Goal: Task Accomplishment & Management: Complete application form

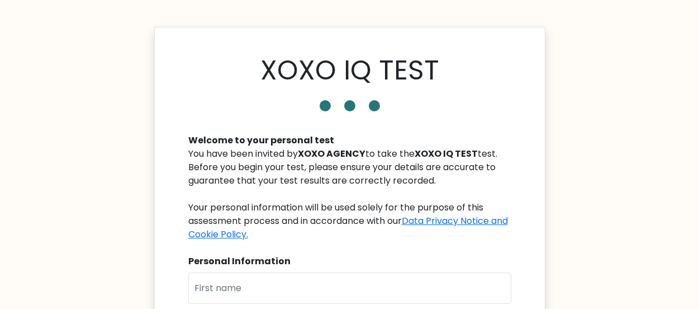
scroll to position [224, 0]
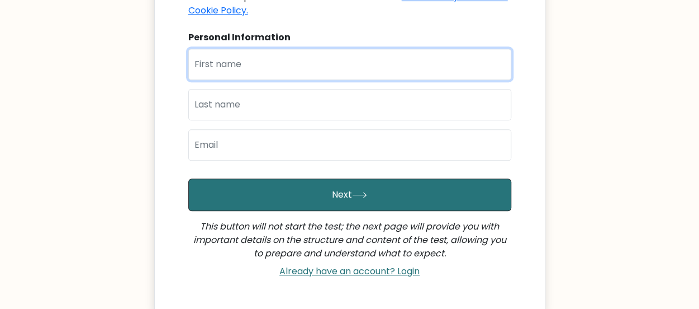
click at [304, 63] on input "text" at bounding box center [349, 64] width 323 height 31
type input "Prelado"
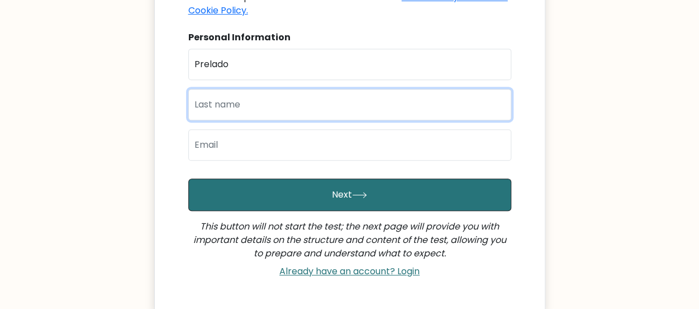
type input "Ogbomah"
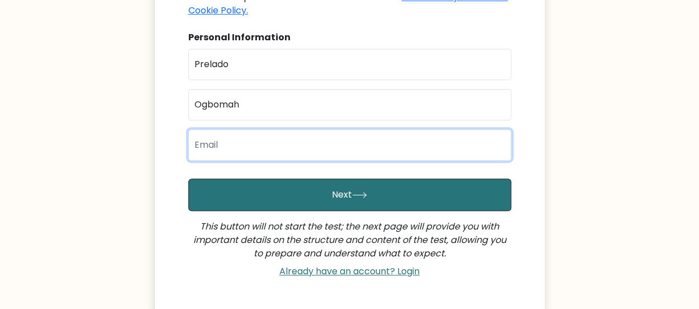
drag, startPoint x: 300, startPoint y: 140, endPoint x: 305, endPoint y: 137, distance: 5.8
click at [300, 140] on input "email" at bounding box center [349, 144] width 323 height 31
type input "[EMAIL_ADDRESS][DOMAIN_NAME]"
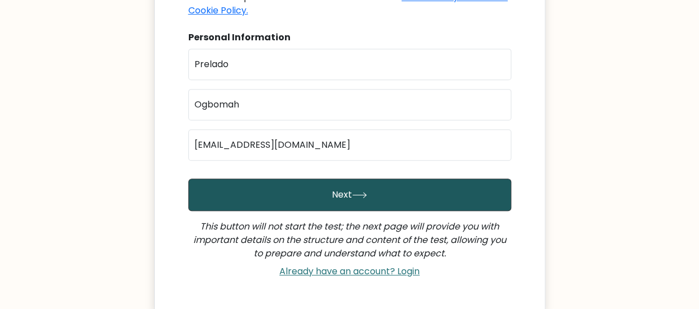
click at [348, 197] on button "Next" at bounding box center [349, 194] width 323 height 32
click at [352, 192] on icon "submit" at bounding box center [359, 195] width 15 height 6
click at [348, 197] on button "Next" at bounding box center [349, 194] width 323 height 32
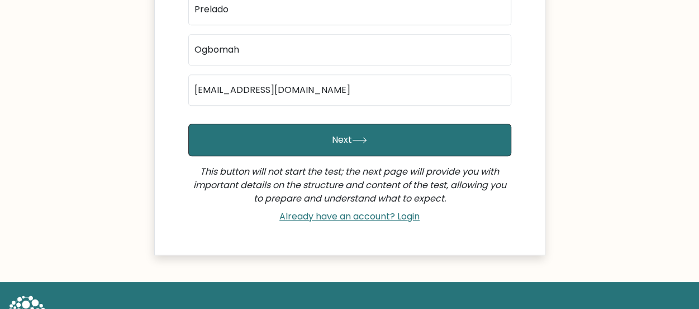
scroll to position [319, 0]
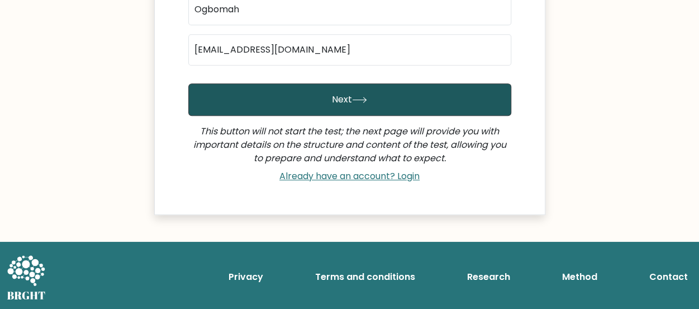
click at [354, 99] on icon "submit" at bounding box center [359, 100] width 15 height 6
click at [382, 93] on button "Next" at bounding box center [349, 99] width 323 height 32
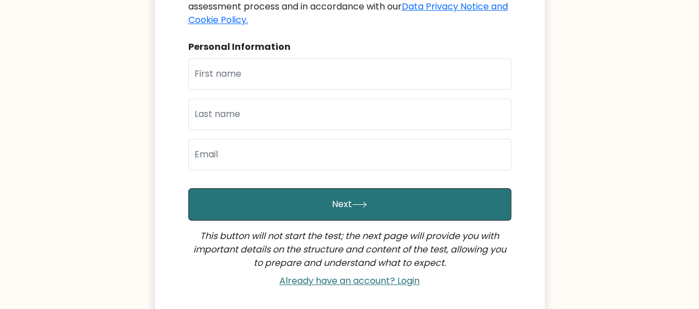
scroll to position [224, 0]
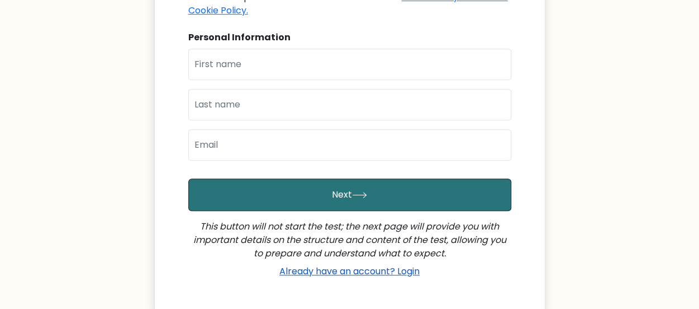
click at [349, 269] on link "Already have an account? Login" at bounding box center [349, 270] width 149 height 13
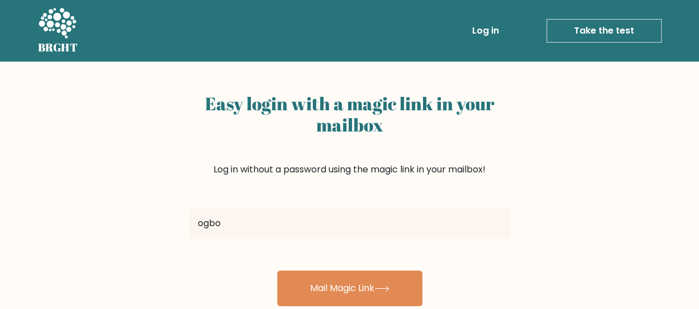
type input "[EMAIL_ADDRESS][DOMAIN_NAME]"
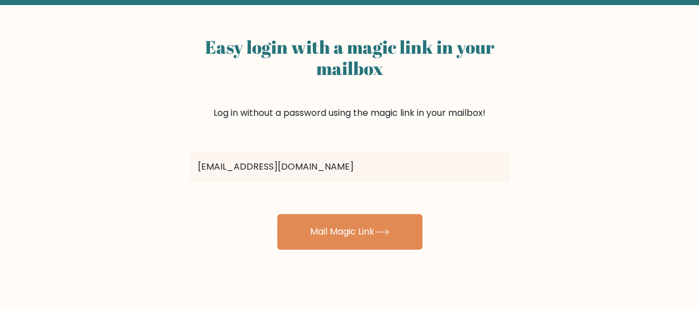
scroll to position [74, 0]
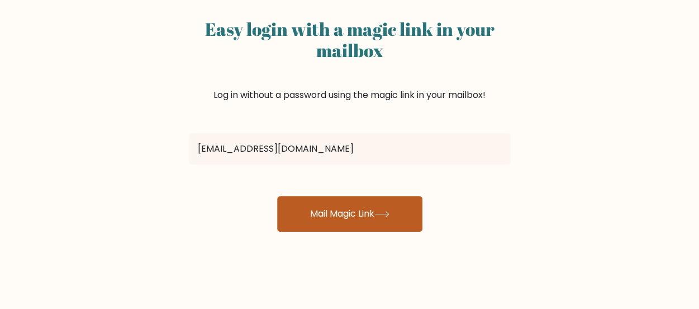
click at [382, 208] on button "Mail Magic Link" at bounding box center [349, 214] width 145 height 36
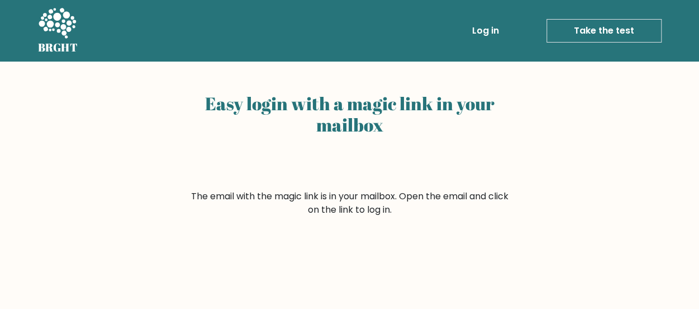
click at [582, 30] on link "Take the test" at bounding box center [604, 30] width 115 height 23
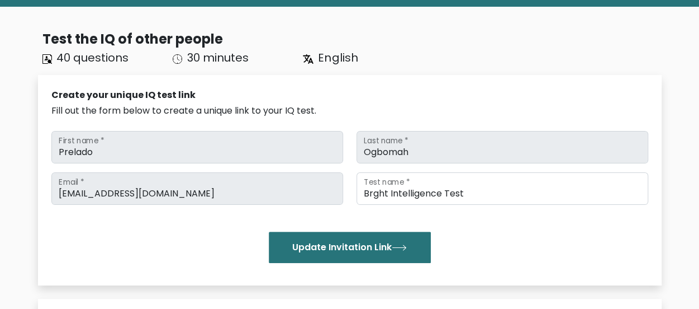
scroll to position [81, 0]
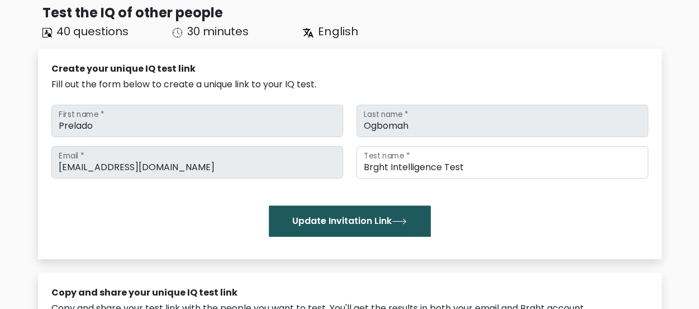
click at [353, 218] on button "Update Invitation Link" at bounding box center [350, 220] width 162 height 31
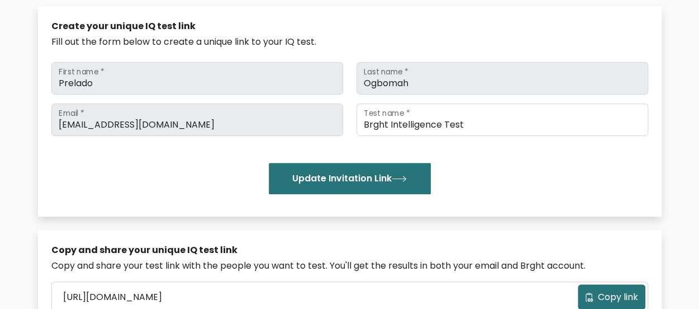
scroll to position [149, 0]
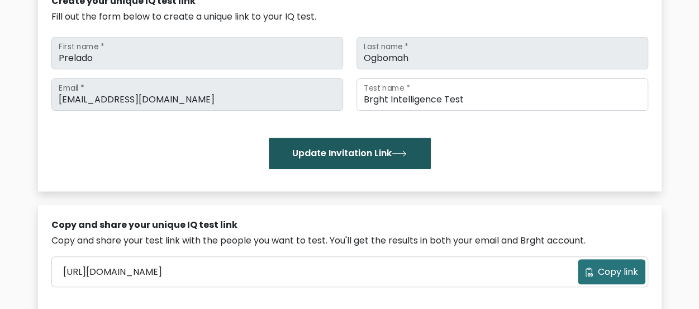
click at [348, 153] on button "Update Invitation Link" at bounding box center [350, 152] width 162 height 31
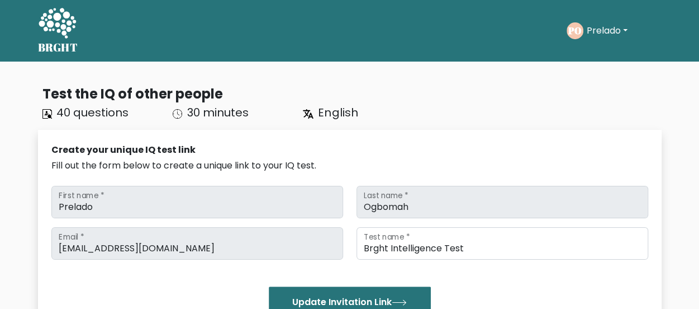
click at [609, 21] on div "PO Prelado Dashboard Profile Settings Logout" at bounding box center [614, 31] width 95 height 26
click at [608, 35] on button "Prelado" at bounding box center [607, 30] width 48 height 15
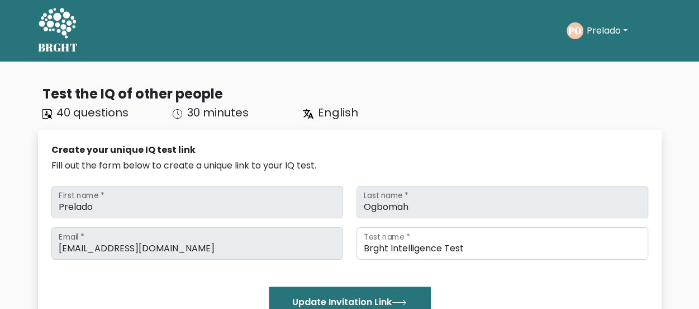
click at [61, 22] on icon at bounding box center [57, 24] width 39 height 34
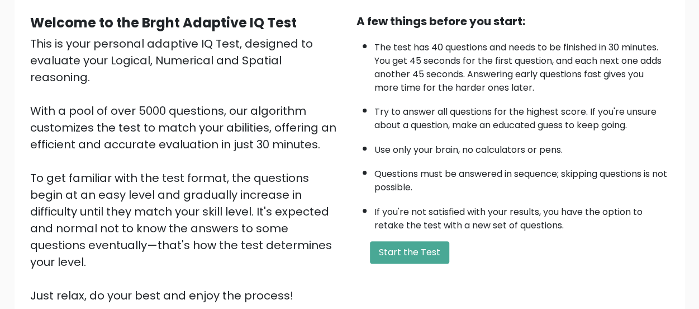
scroll to position [129, 0]
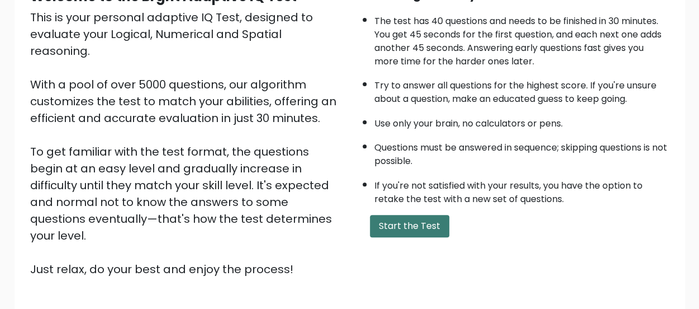
click at [420, 221] on button "Start the Test" at bounding box center [409, 226] width 79 height 22
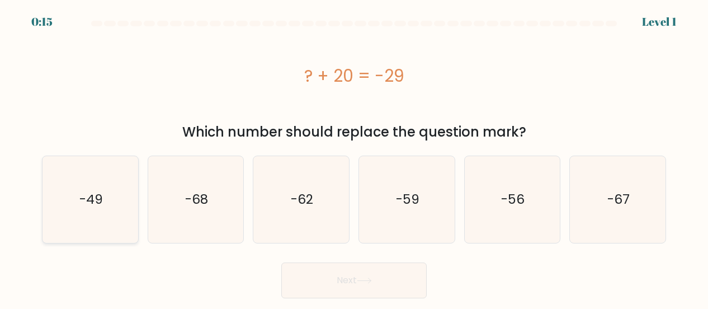
click at [105, 213] on icon "-49" at bounding box center [90, 199] width 87 height 87
click at [354, 157] on input "a. -49" at bounding box center [354, 155] width 1 height 3
radio input "true"
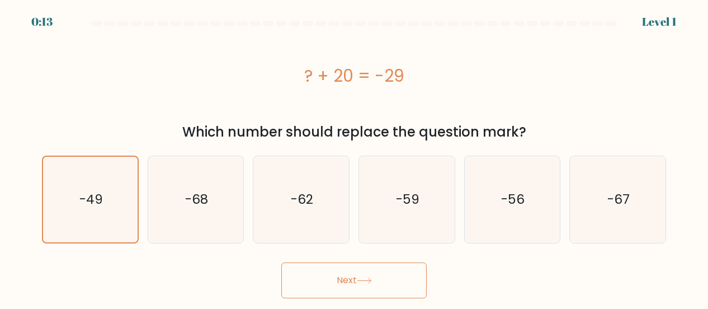
click at [389, 277] on button "Next" at bounding box center [353, 280] width 145 height 36
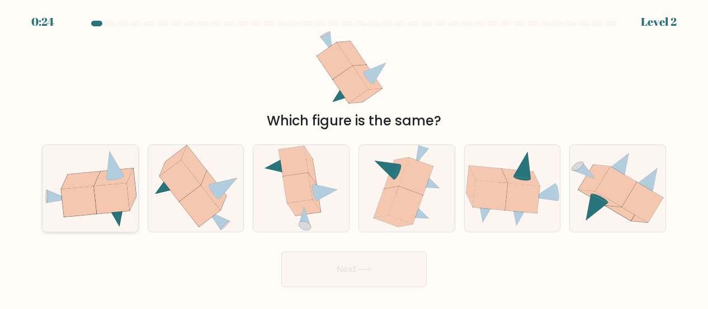
click at [104, 196] on icon at bounding box center [111, 198] width 35 height 31
click at [354, 157] on input "a." at bounding box center [354, 155] width 1 height 3
radio input "true"
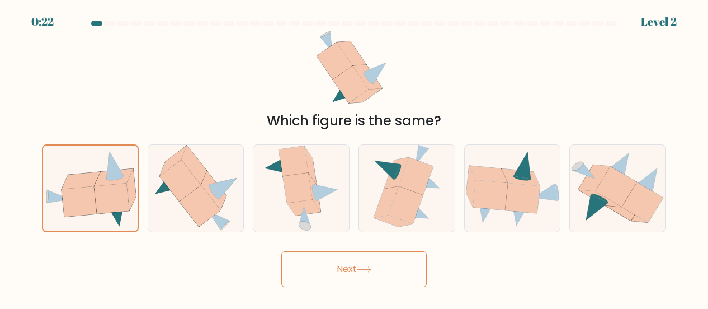
click at [322, 262] on button "Next" at bounding box center [353, 269] width 145 height 36
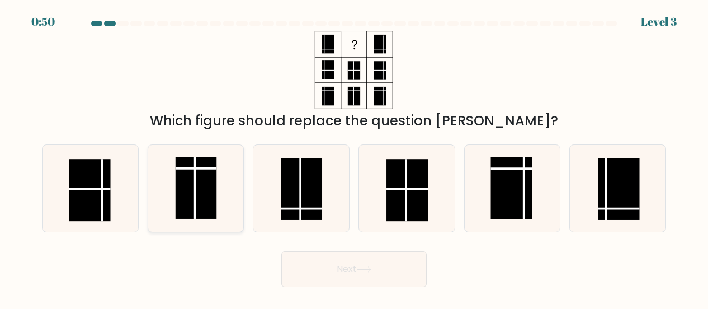
click at [204, 180] on rect at bounding box center [195, 188] width 41 height 62
click at [354, 157] on input "b." at bounding box center [354, 155] width 1 height 3
radio input "true"
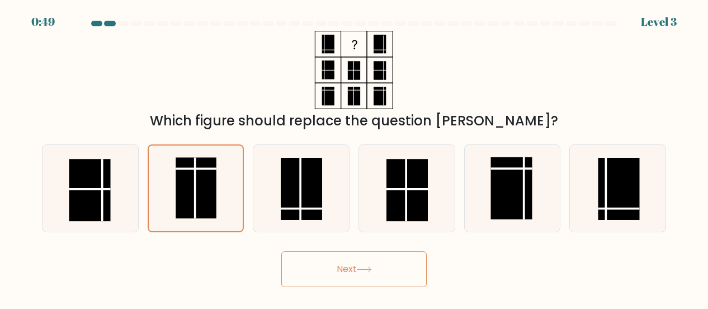
click at [358, 269] on button "Next" at bounding box center [353, 269] width 145 height 36
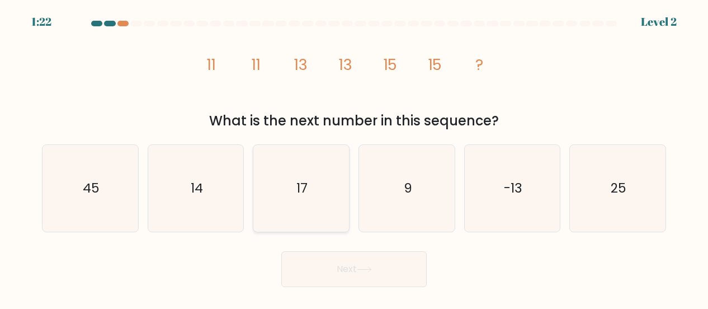
click at [301, 184] on text "17" at bounding box center [301, 188] width 11 height 18
click at [354, 157] on input "c. 17" at bounding box center [354, 155] width 1 height 3
radio input "true"
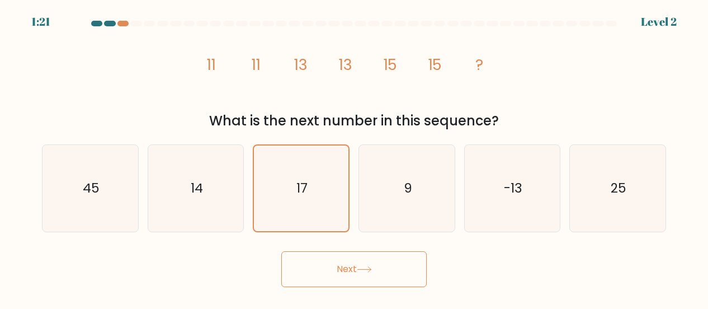
click at [378, 268] on button "Next" at bounding box center [353, 269] width 145 height 36
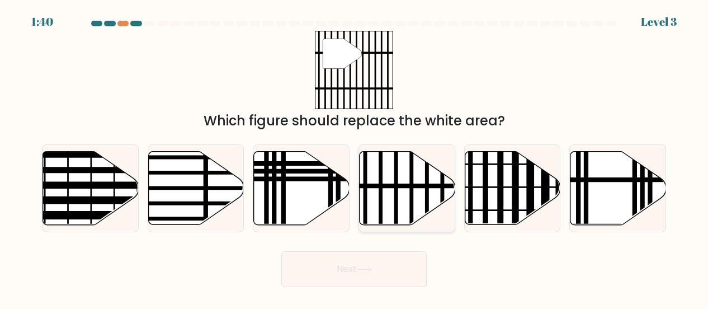
click at [401, 179] on icon at bounding box center [407, 187] width 96 height 73
click at [354, 157] on input "d." at bounding box center [354, 155] width 1 height 3
radio input "true"
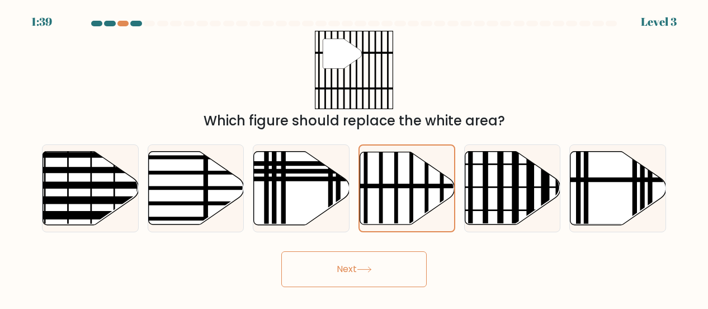
click at [378, 277] on button "Next" at bounding box center [353, 269] width 145 height 36
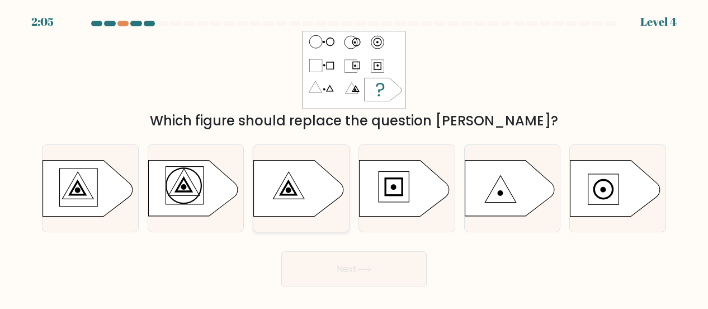
click at [295, 197] on icon at bounding box center [298, 188] width 89 height 56
click at [354, 157] on input "c." at bounding box center [354, 155] width 1 height 3
radio input "true"
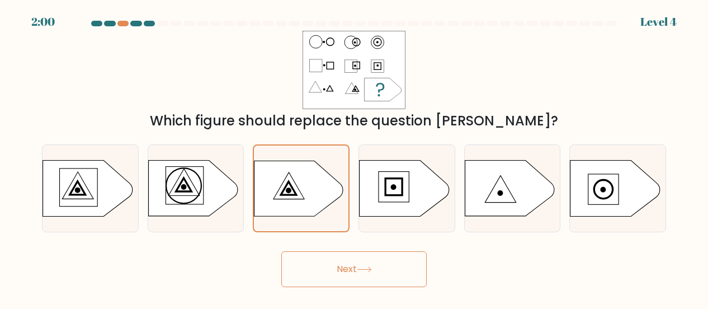
click at [350, 260] on button "Next" at bounding box center [353, 269] width 145 height 36
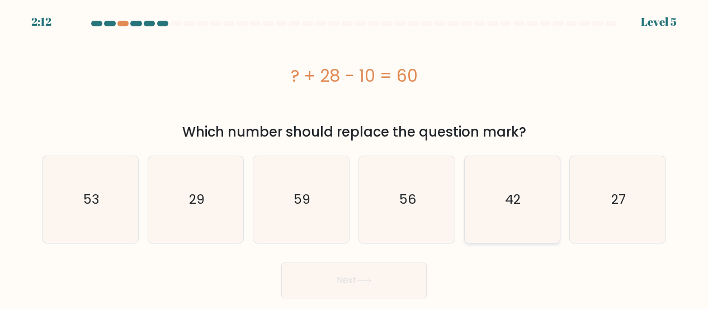
click at [506, 191] on text "42" at bounding box center [513, 200] width 16 height 18
click at [354, 157] on input "e. 42" at bounding box center [354, 155] width 1 height 3
radio input "true"
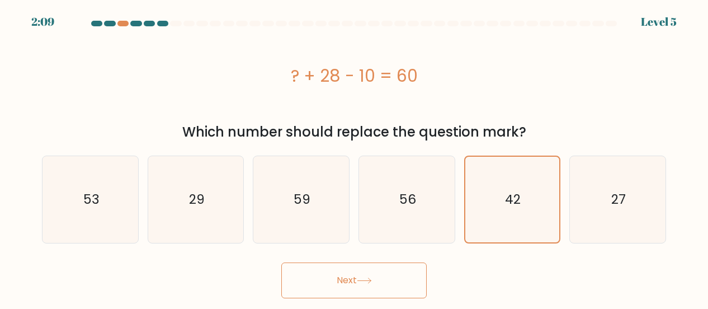
click at [391, 274] on button "Next" at bounding box center [353, 280] width 145 height 36
click at [371, 276] on button "Next" at bounding box center [353, 280] width 145 height 36
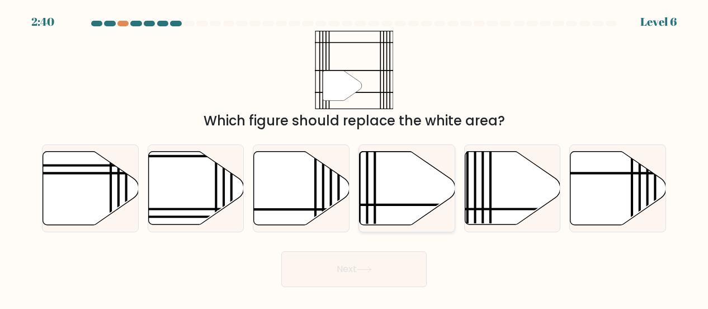
click at [405, 196] on icon at bounding box center [407, 187] width 96 height 73
click at [354, 157] on input "d." at bounding box center [354, 155] width 1 height 3
radio input "true"
click at [385, 264] on button "Next" at bounding box center [353, 269] width 145 height 36
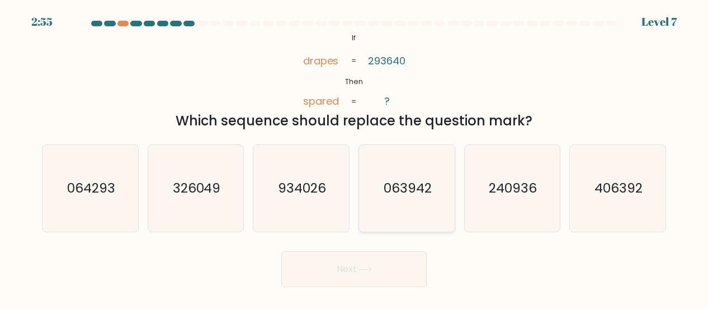
click at [390, 194] on text "063942" at bounding box center [407, 188] width 48 height 18
click at [354, 157] on input "d. 063942" at bounding box center [354, 155] width 1 height 3
radio input "true"
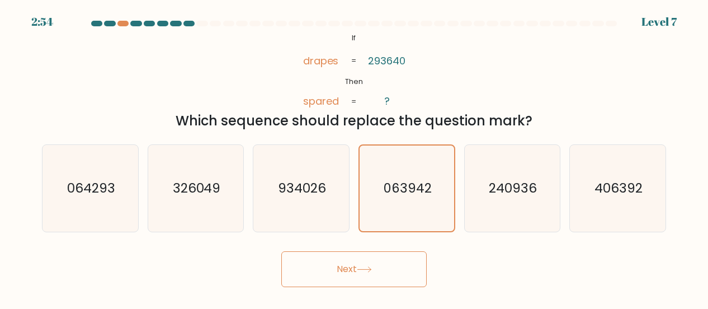
click at [392, 277] on button "Next" at bounding box center [353, 269] width 145 height 36
click at [371, 268] on icon at bounding box center [363, 269] width 13 height 5
click at [363, 270] on icon at bounding box center [364, 269] width 15 height 6
click at [328, 264] on button "Next" at bounding box center [353, 269] width 145 height 36
click at [359, 269] on icon at bounding box center [364, 269] width 15 height 6
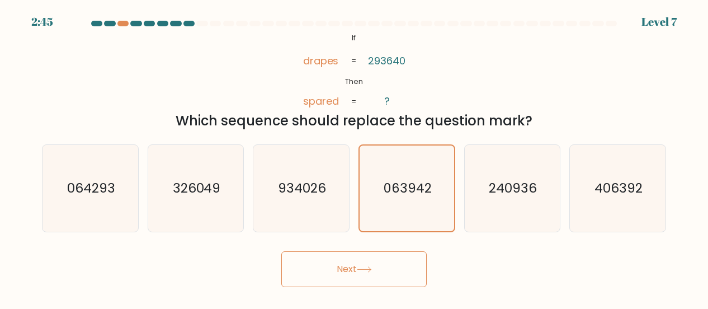
click at [360, 269] on icon at bounding box center [364, 269] width 15 height 6
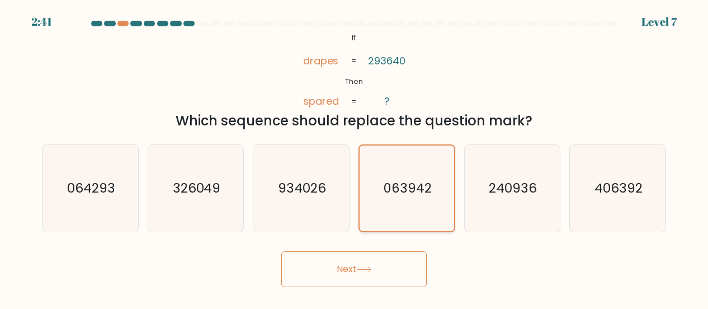
click at [427, 186] on text "063942" at bounding box center [407, 188] width 48 height 18
click at [354, 157] on input "d. 063942" at bounding box center [354, 155] width 1 height 3
click at [360, 265] on button "Next" at bounding box center [353, 269] width 145 height 36
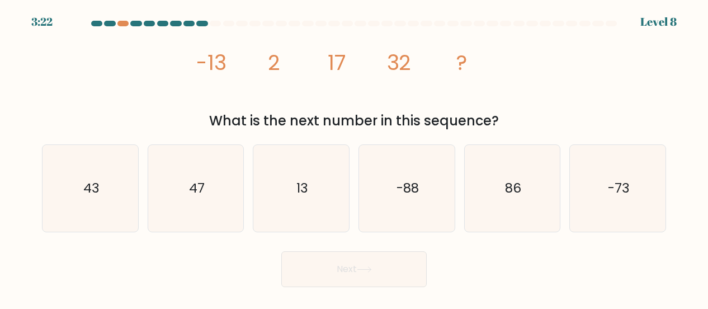
click at [442, 31] on icon "image/svg+xml -13 2 17 32 ?" at bounding box center [354, 70] width 314 height 78
drag, startPoint x: 208, startPoint y: 176, endPoint x: 258, endPoint y: 172, distance: 50.5
click at [208, 175] on icon "47" at bounding box center [196, 188] width 87 height 87
click at [354, 157] on input "b. 47" at bounding box center [354, 155] width 1 height 3
radio input "true"
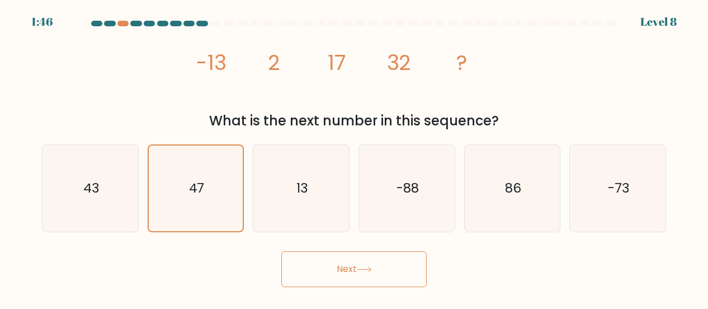
click at [341, 262] on button "Next" at bounding box center [353, 269] width 145 height 36
click at [353, 268] on button "Next" at bounding box center [353, 269] width 145 height 36
click at [366, 267] on icon at bounding box center [364, 269] width 15 height 6
click at [371, 270] on icon at bounding box center [364, 269] width 15 height 6
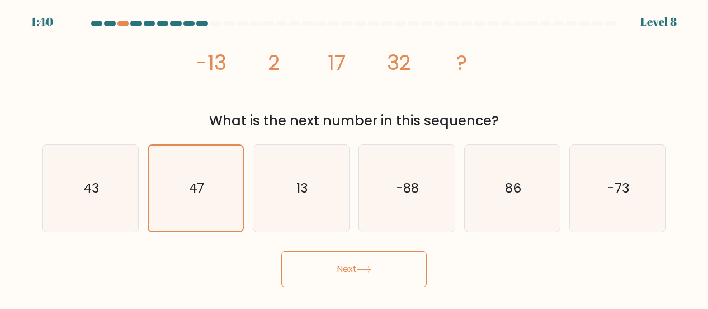
click at [371, 270] on icon at bounding box center [364, 269] width 15 height 6
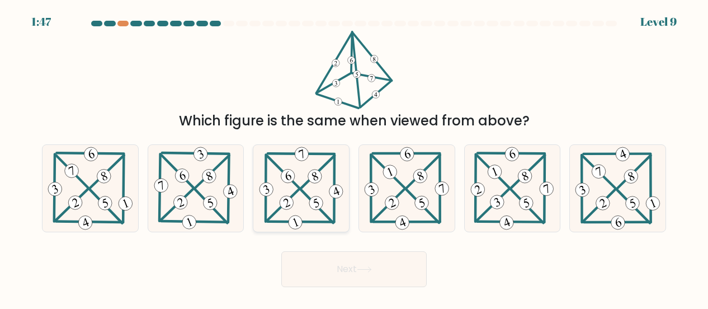
click at [314, 170] on icon at bounding box center [301, 188] width 88 height 87
click at [354, 157] on input "c." at bounding box center [354, 155] width 1 height 3
radio input "true"
click at [352, 270] on button "Next" at bounding box center [353, 269] width 145 height 36
click at [369, 268] on icon at bounding box center [364, 269] width 15 height 6
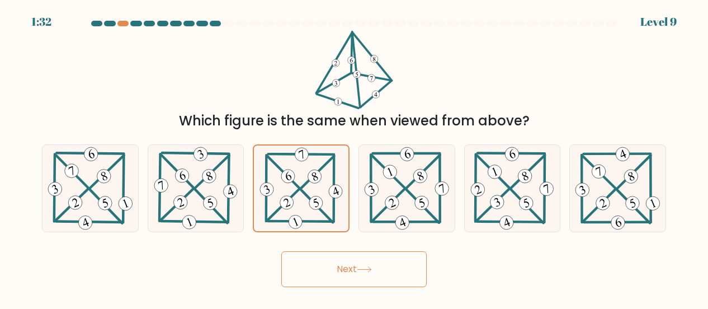
click at [368, 265] on button "Next" at bounding box center [353, 269] width 145 height 36
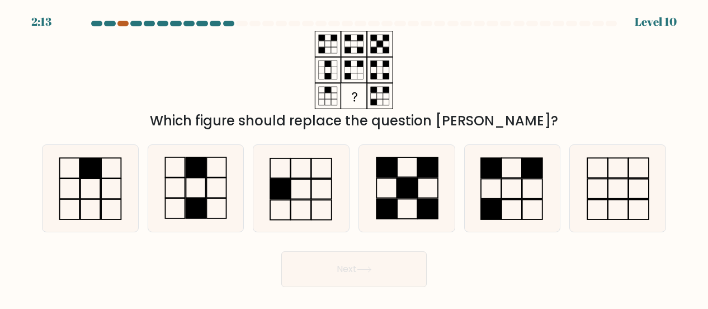
click at [124, 24] on div at bounding box center [122, 24] width 11 height 6
click at [216, 170] on icon at bounding box center [196, 188] width 87 height 87
click at [354, 157] on input "b." at bounding box center [354, 155] width 1 height 3
radio input "true"
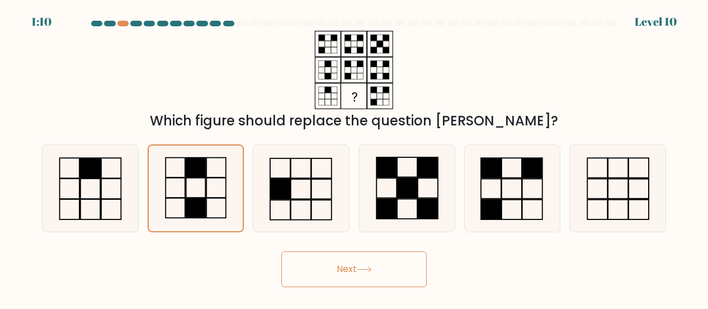
click at [353, 270] on button "Next" at bounding box center [353, 269] width 145 height 36
click at [360, 267] on icon at bounding box center [364, 269] width 15 height 6
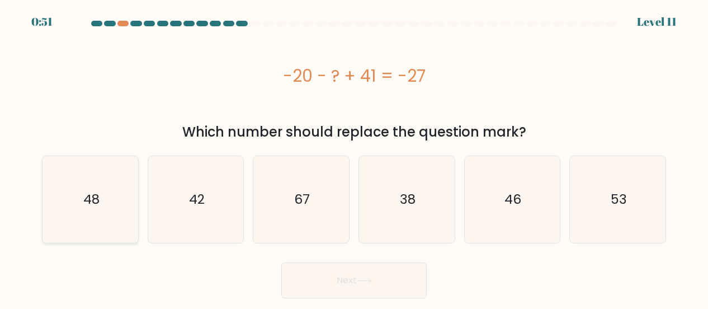
click at [132, 184] on icon "48" at bounding box center [90, 199] width 87 height 87
click at [354, 157] on input "a. 48" at bounding box center [354, 155] width 1 height 3
radio input "true"
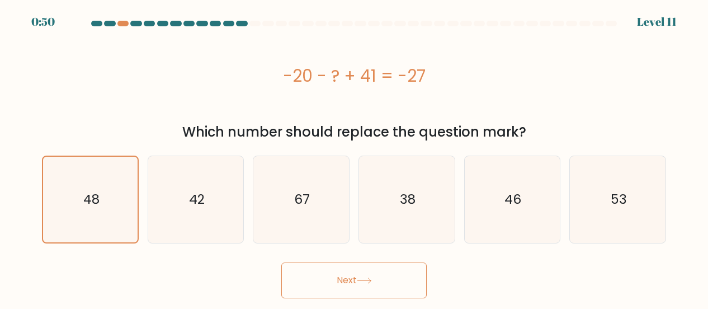
click at [372, 281] on icon at bounding box center [364, 280] width 15 height 6
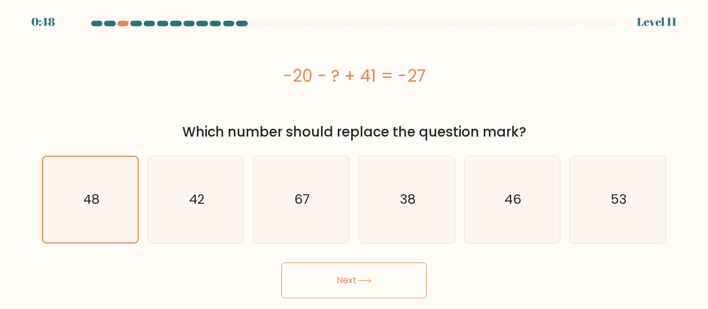
click at [372, 281] on icon at bounding box center [364, 280] width 15 height 6
click at [359, 279] on icon at bounding box center [364, 280] width 15 height 6
click at [348, 278] on button "Next" at bounding box center [353, 280] width 145 height 36
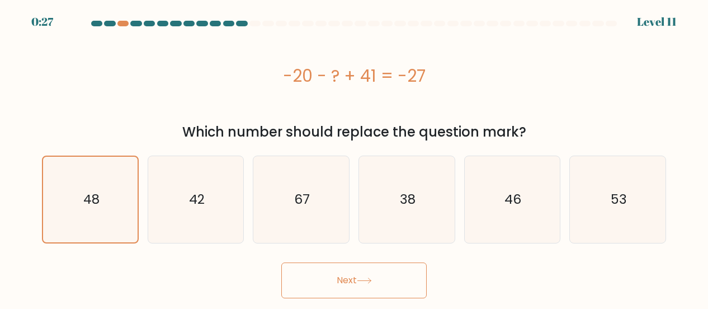
click at [348, 278] on button "Next" at bounding box center [353, 280] width 145 height 36
click at [89, 192] on text "48" at bounding box center [91, 199] width 16 height 18
click at [354, 157] on input "a. 48" at bounding box center [354, 155] width 1 height 3
click at [353, 277] on button "Next" at bounding box center [353, 280] width 145 height 36
click at [339, 278] on button "Next" at bounding box center [353, 280] width 145 height 36
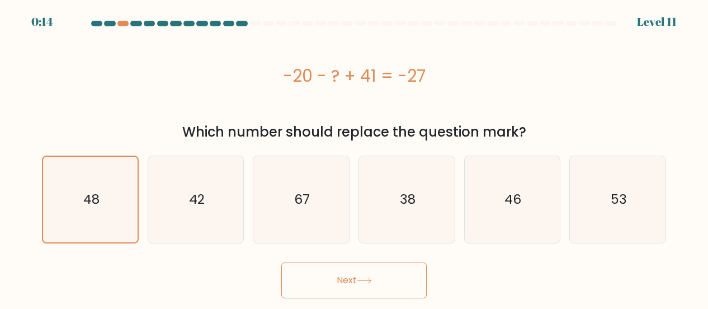
click at [343, 278] on button "Next" at bounding box center [353, 280] width 145 height 36
click at [380, 282] on button "Next" at bounding box center [353, 280] width 145 height 36
click at [363, 281] on icon at bounding box center [364, 280] width 15 height 6
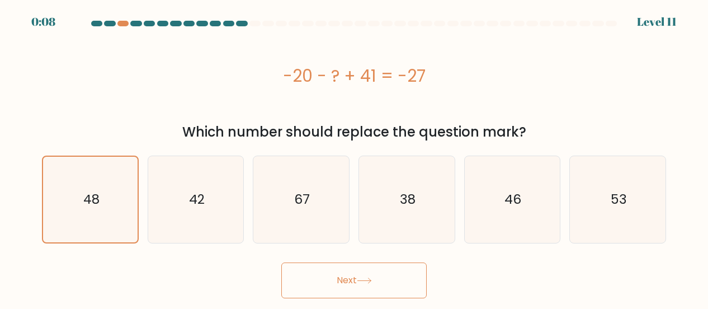
click at [363, 281] on icon at bounding box center [364, 280] width 15 height 6
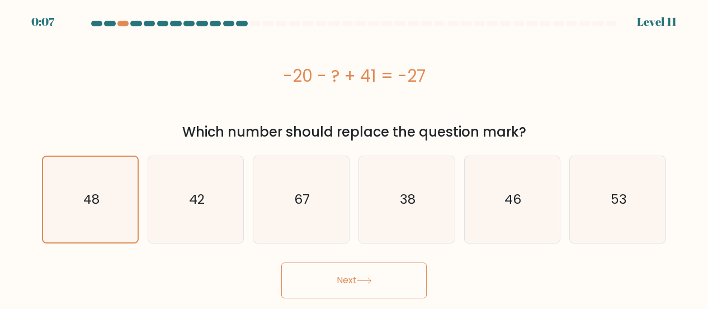
click at [363, 281] on icon at bounding box center [364, 280] width 15 height 6
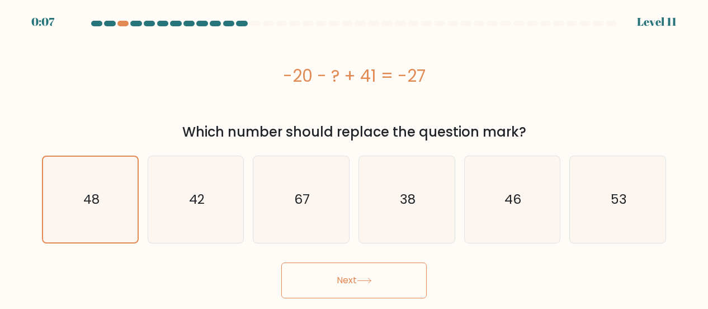
click at [364, 281] on icon at bounding box center [364, 280] width 15 height 6
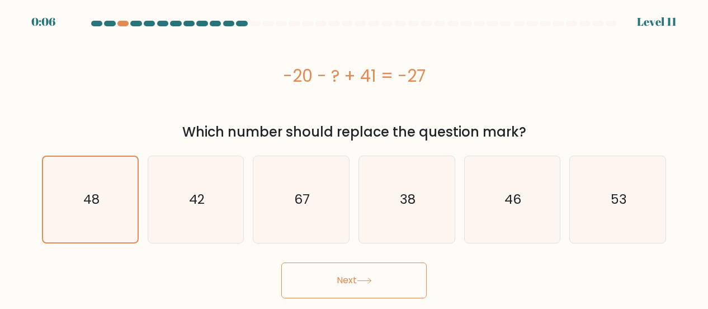
click at [364, 281] on icon at bounding box center [364, 280] width 15 height 6
click at [338, 273] on button "Next" at bounding box center [353, 280] width 145 height 36
click at [339, 273] on button "Next" at bounding box center [353, 280] width 145 height 36
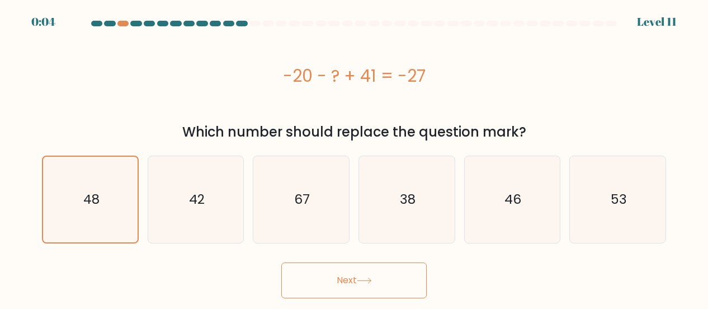
click at [361, 274] on button "Next" at bounding box center [353, 280] width 145 height 36
click at [380, 273] on button "Next" at bounding box center [353, 280] width 145 height 36
click at [381, 273] on button "Next" at bounding box center [353, 280] width 145 height 36
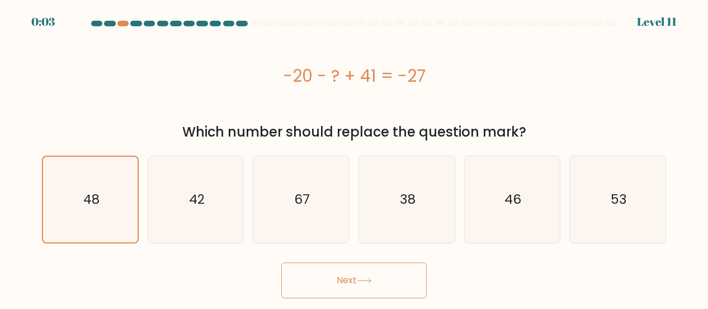
click at [381, 273] on button "Next" at bounding box center [353, 280] width 145 height 36
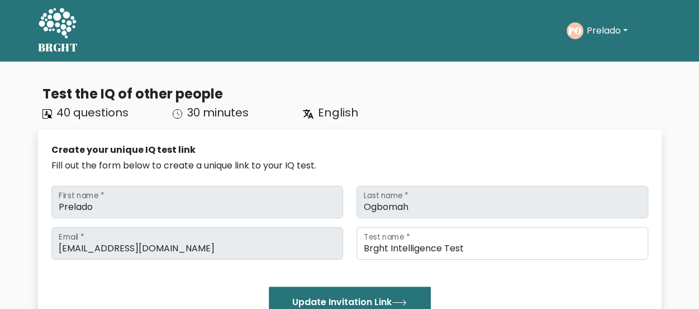
click at [597, 31] on button "Prelado" at bounding box center [607, 30] width 48 height 15
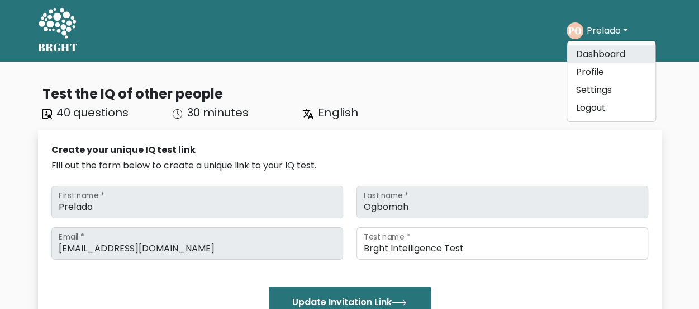
click at [598, 57] on link "Dashboard" at bounding box center [611, 54] width 88 height 18
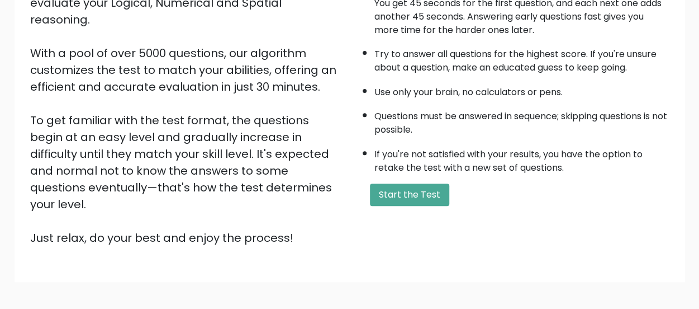
scroll to position [203, 0]
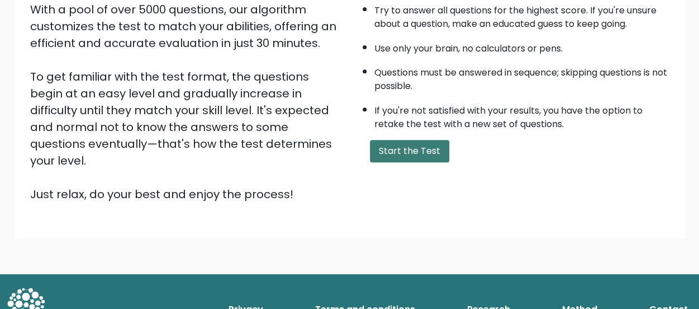
click at [397, 148] on button "Start the Test" at bounding box center [409, 151] width 79 height 22
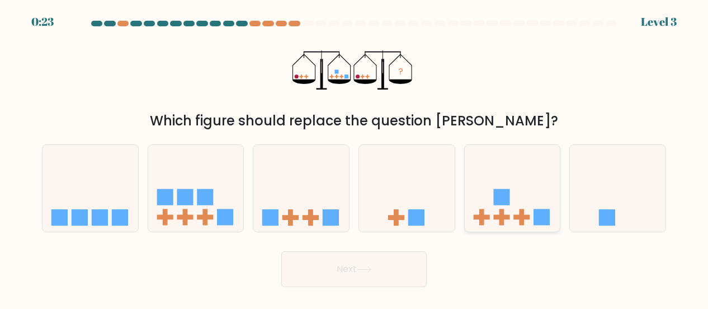
click at [507, 212] on icon at bounding box center [512, 188] width 96 height 79
click at [354, 157] on input "e." at bounding box center [354, 155] width 1 height 3
radio input "true"
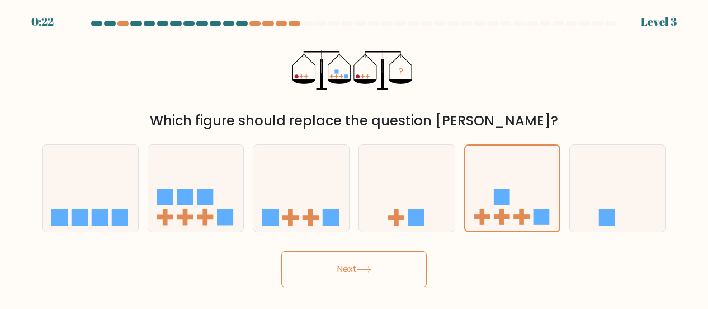
click at [370, 265] on button "Next" at bounding box center [353, 269] width 145 height 36
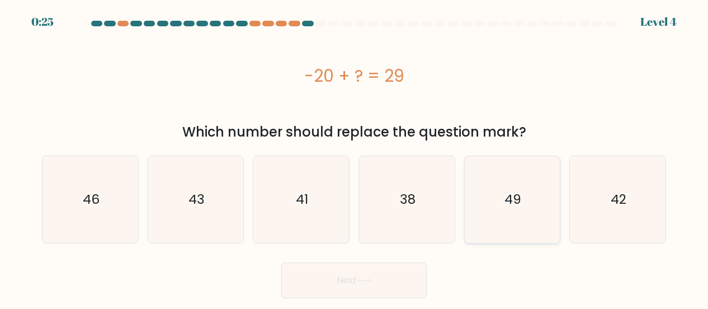
click at [534, 202] on icon "49" at bounding box center [511, 199] width 87 height 87
click at [354, 157] on input "e. 49" at bounding box center [354, 155] width 1 height 3
radio input "true"
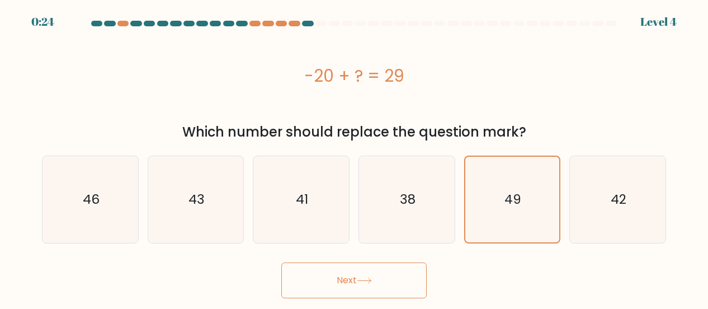
click at [364, 279] on icon at bounding box center [364, 280] width 15 height 6
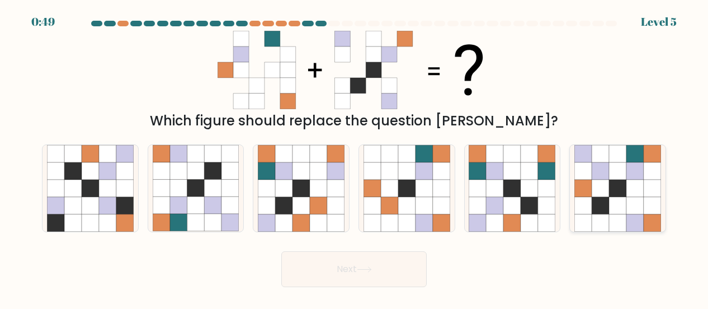
click at [605, 183] on icon at bounding box center [599, 187] width 17 height 17
click at [354, 157] on input "f." at bounding box center [354, 155] width 1 height 3
radio input "true"
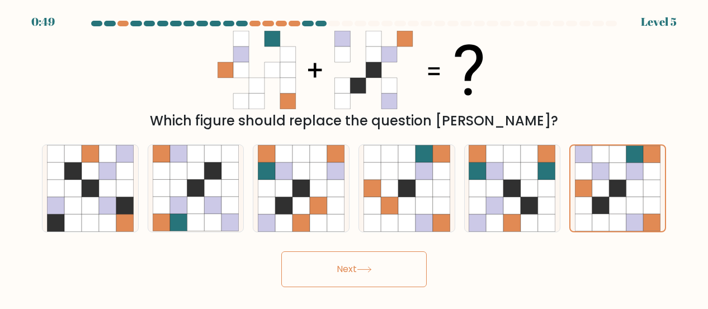
click at [381, 267] on button "Next" at bounding box center [353, 269] width 145 height 36
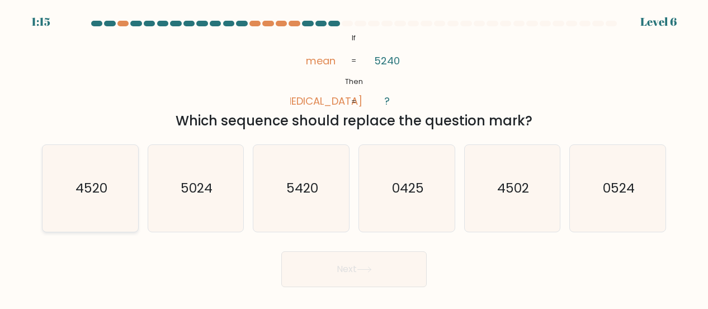
click at [88, 182] on text "4520" at bounding box center [91, 188] width 32 height 18
click at [354, 157] on input "a. 4520" at bounding box center [354, 155] width 1 height 3
radio input "true"
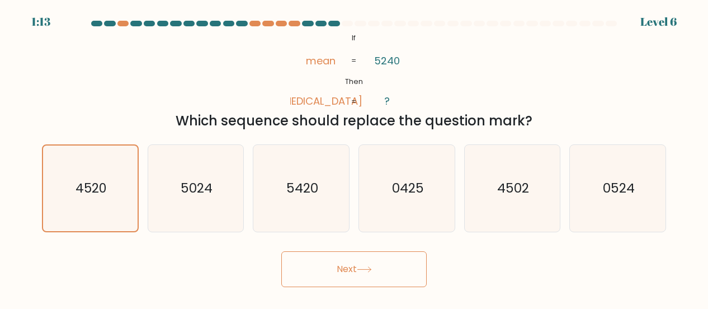
click at [367, 272] on icon at bounding box center [364, 269] width 15 height 6
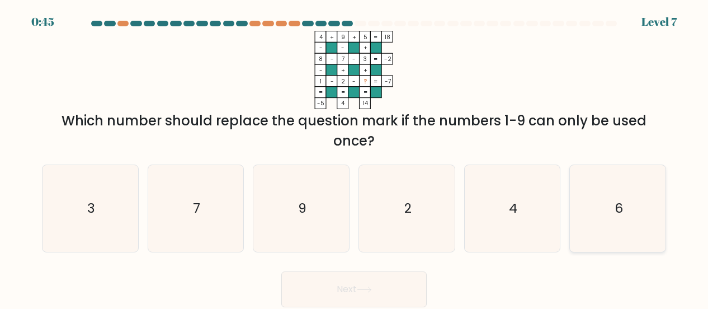
click at [639, 217] on icon "6" at bounding box center [617, 208] width 87 height 87
click at [354, 157] on input "f. 6" at bounding box center [354, 155] width 1 height 3
radio input "true"
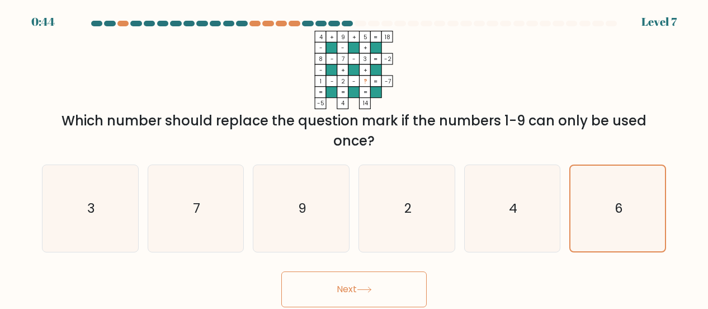
click at [379, 286] on button "Next" at bounding box center [353, 289] width 145 height 36
click at [361, 289] on icon at bounding box center [363, 289] width 13 height 5
click at [355, 289] on button "Next" at bounding box center [353, 289] width 145 height 36
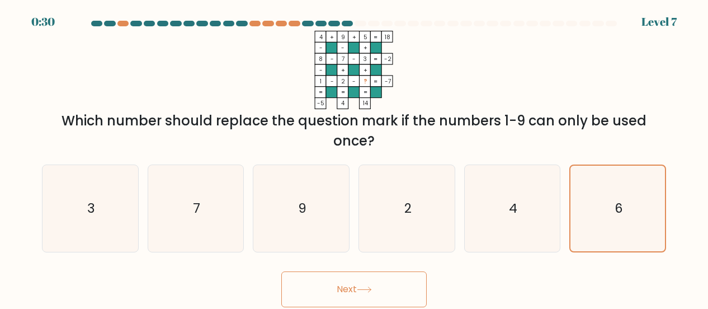
click at [355, 289] on button "Next" at bounding box center [353, 289] width 145 height 36
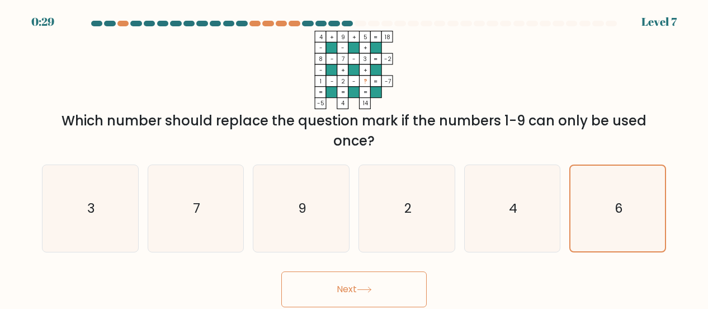
click at [355, 289] on button "Next" at bounding box center [353, 289] width 145 height 36
click at [571, 222] on div "6" at bounding box center [617, 208] width 97 height 88
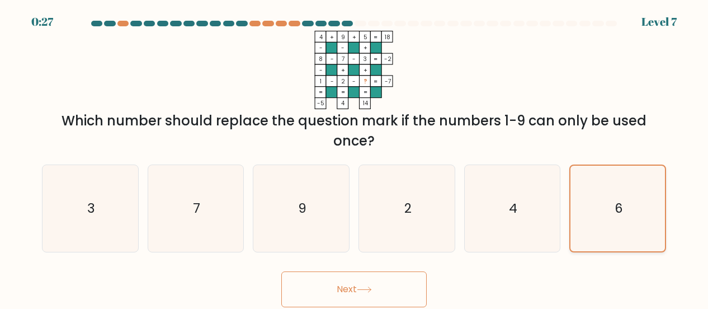
click at [354, 157] on input "f. 6" at bounding box center [354, 155] width 1 height 3
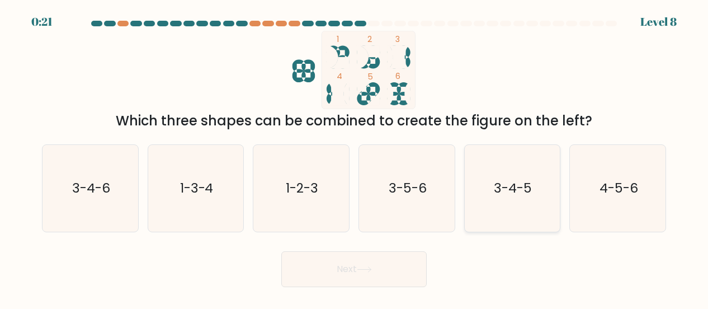
click at [522, 197] on icon "3-4-5" at bounding box center [511, 188] width 87 height 87
click at [354, 157] on input "e. 3-4-5" at bounding box center [354, 155] width 1 height 3
radio input "true"
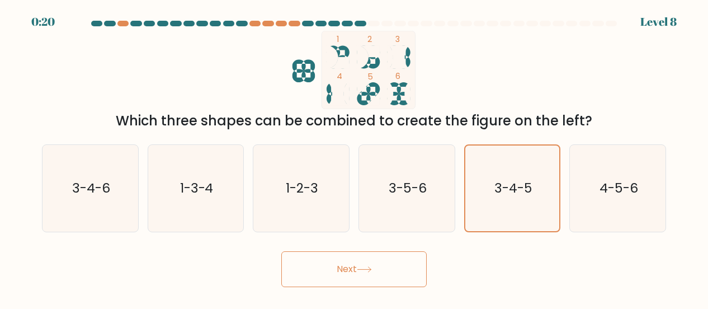
click at [352, 269] on button "Next" at bounding box center [353, 269] width 145 height 36
click at [370, 267] on icon at bounding box center [364, 269] width 15 height 6
click at [367, 267] on icon at bounding box center [364, 269] width 15 height 6
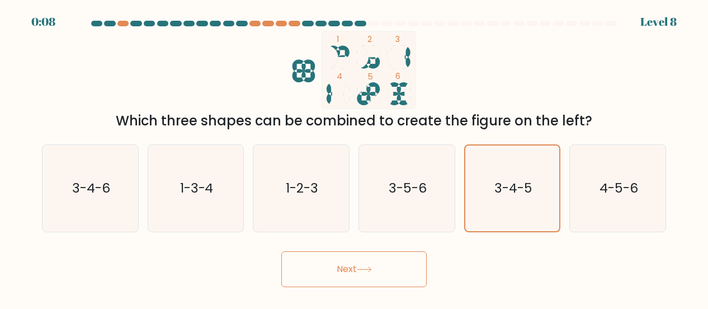
click at [367, 267] on icon at bounding box center [364, 269] width 15 height 6
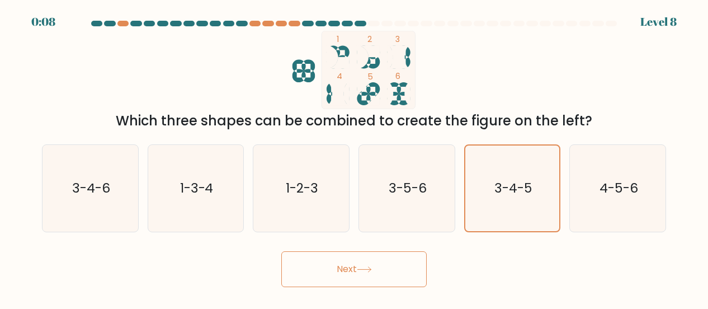
click at [367, 267] on icon at bounding box center [364, 269] width 15 height 6
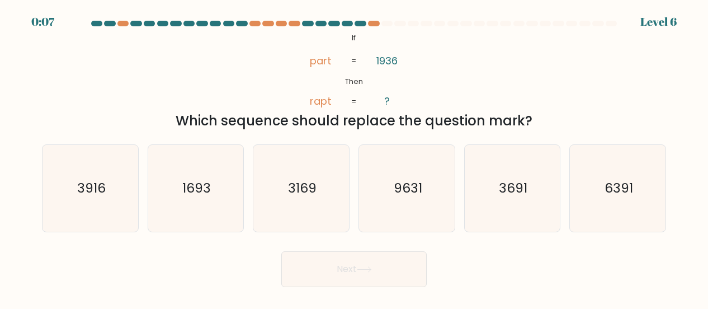
click at [367, 267] on icon at bounding box center [364, 269] width 15 height 6
click at [78, 177] on icon "3916" at bounding box center [90, 188] width 87 height 87
click at [354, 157] on input "a. 3916" at bounding box center [354, 155] width 1 height 3
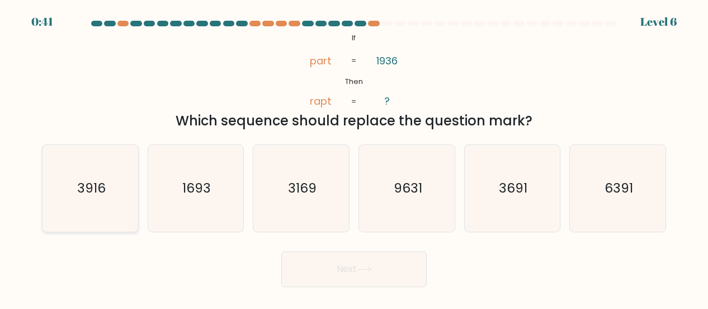
radio input "true"
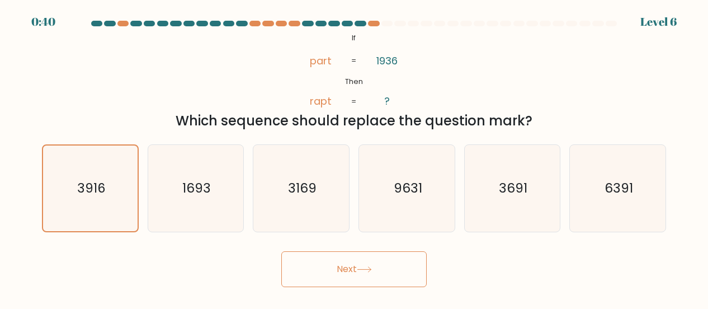
click at [339, 265] on button "Next" at bounding box center [353, 269] width 145 height 36
click at [360, 268] on icon at bounding box center [364, 269] width 15 height 6
click at [340, 270] on button "Next" at bounding box center [353, 269] width 145 height 36
click at [345, 265] on button "Next" at bounding box center [353, 269] width 145 height 36
click at [344, 265] on button "Next" at bounding box center [353, 269] width 145 height 36
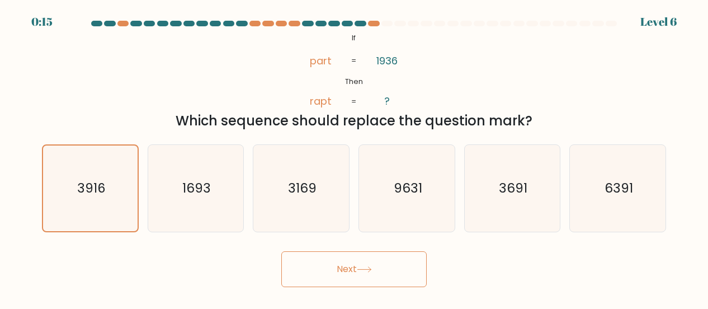
click at [344, 265] on button "Next" at bounding box center [353, 269] width 145 height 36
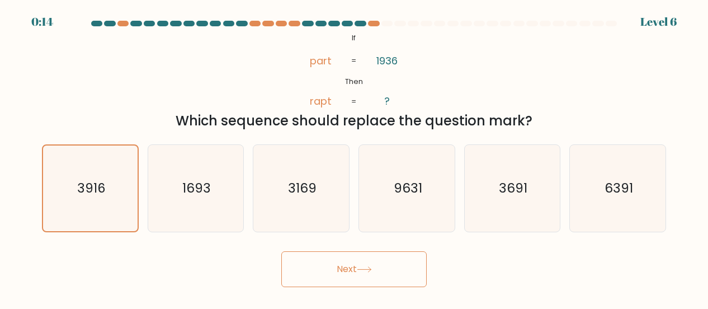
click at [344, 265] on button "Next" at bounding box center [353, 269] width 145 height 36
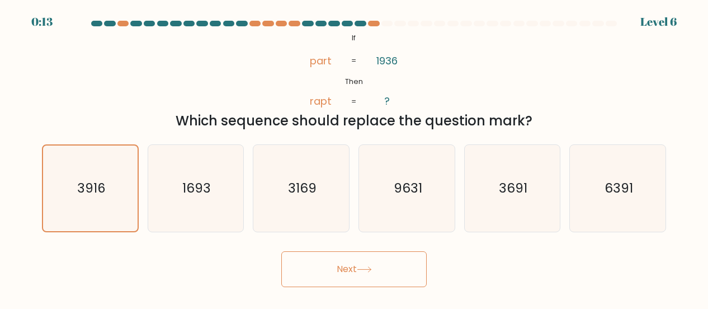
click at [344, 265] on button "Next" at bounding box center [353, 269] width 145 height 36
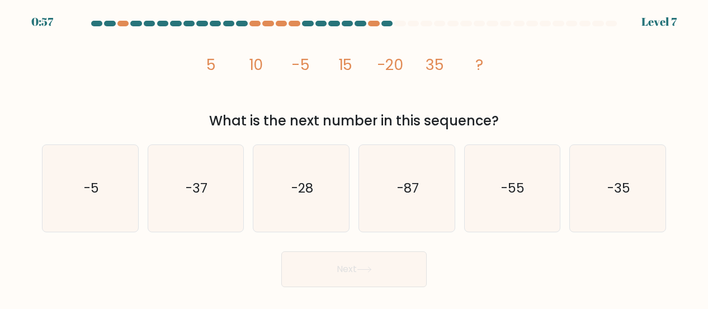
click at [344, 265] on button "Next" at bounding box center [353, 269] width 145 height 36
click at [518, 182] on text "-55" at bounding box center [512, 188] width 23 height 18
click at [354, 157] on input "e. -55" at bounding box center [354, 155] width 1 height 3
radio input "true"
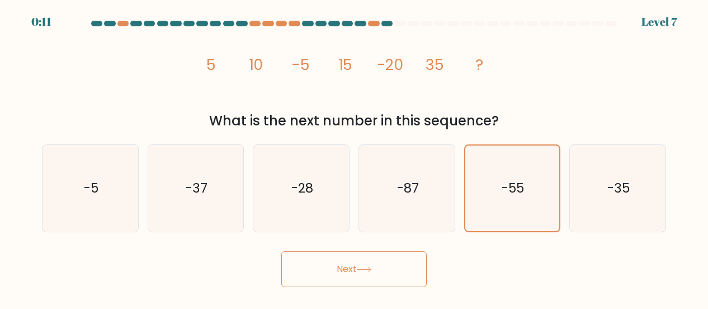
click at [352, 263] on button "Next" at bounding box center [353, 269] width 145 height 36
click at [351, 269] on button "Next" at bounding box center [353, 269] width 145 height 36
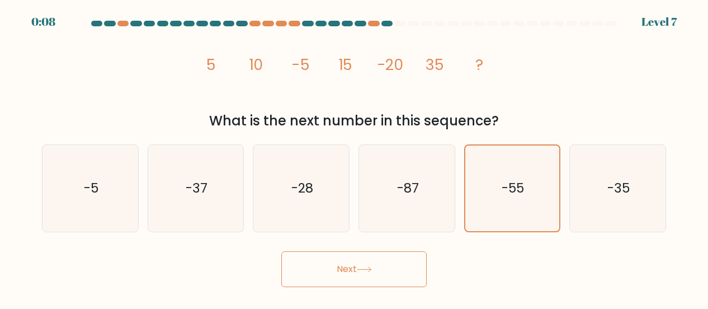
click at [351, 269] on button "Next" at bounding box center [353, 269] width 145 height 36
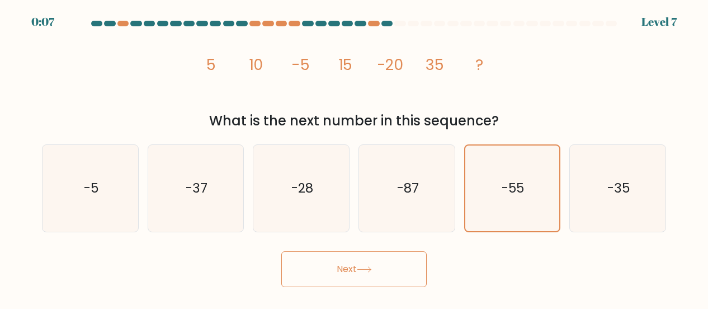
click at [351, 269] on button "Next" at bounding box center [353, 269] width 145 height 36
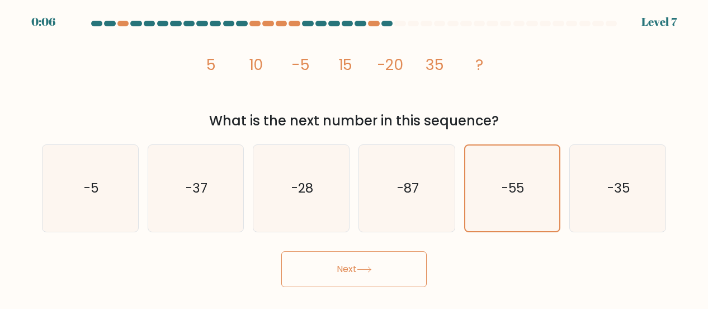
click at [351, 269] on button "Next" at bounding box center [353, 269] width 145 height 36
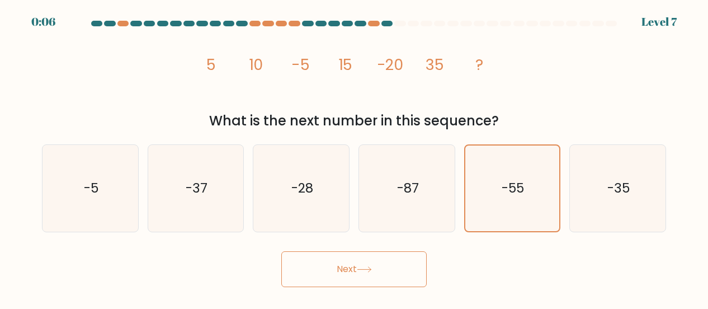
click at [351, 269] on button "Next" at bounding box center [353, 269] width 145 height 36
click at [352, 269] on button "Next" at bounding box center [353, 269] width 145 height 36
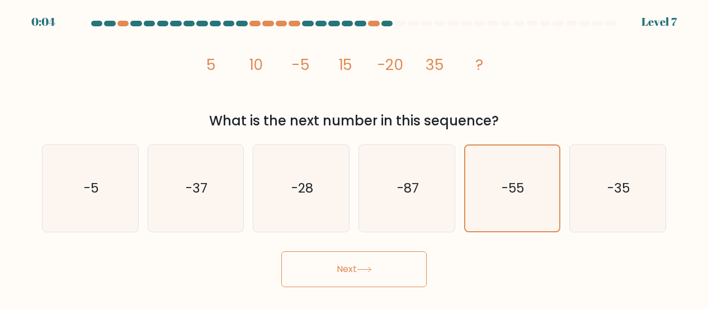
click at [352, 269] on button "Next" at bounding box center [353, 269] width 145 height 36
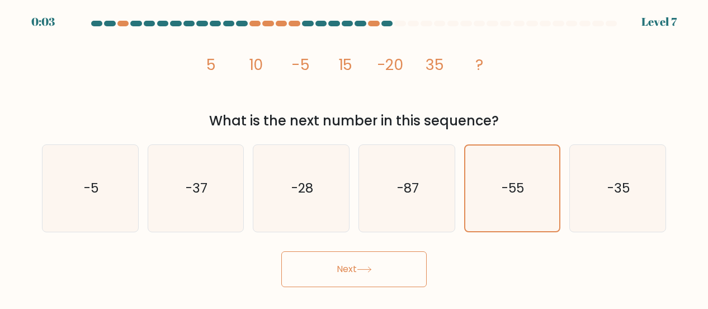
click at [352, 269] on button "Next" at bounding box center [353, 269] width 145 height 36
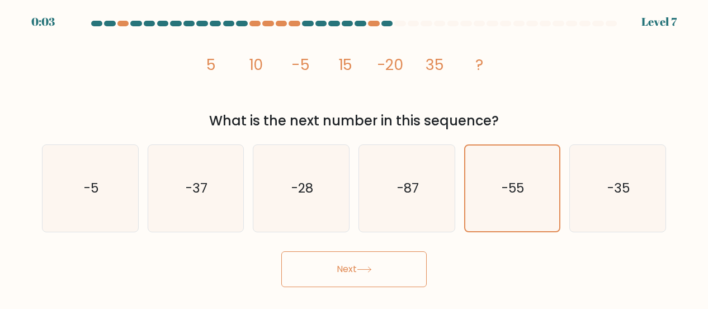
click at [352, 269] on button "Next" at bounding box center [353, 269] width 145 height 36
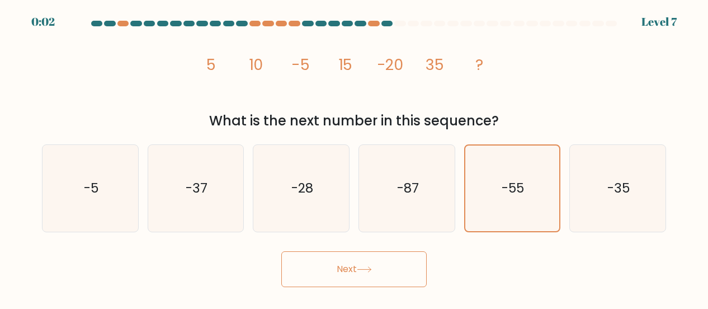
click at [350, 269] on button "Next" at bounding box center [353, 269] width 145 height 36
click at [345, 267] on button "Next" at bounding box center [353, 269] width 145 height 36
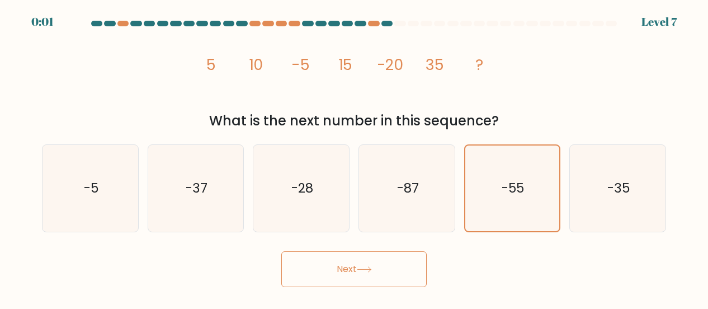
click at [345, 267] on button "Next" at bounding box center [353, 269] width 145 height 36
click at [345, 268] on button "Next" at bounding box center [353, 269] width 145 height 36
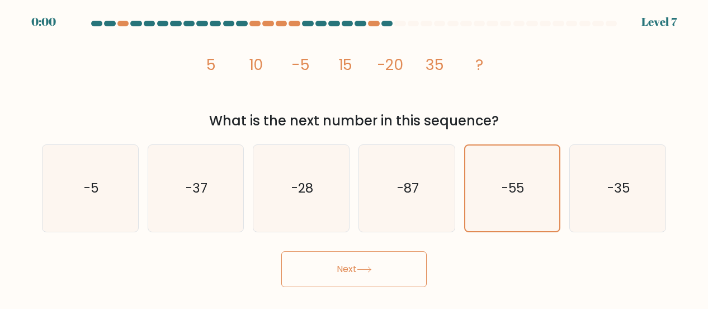
click at [345, 268] on button "Next" at bounding box center [353, 269] width 145 height 36
click at [346, 268] on button "Next" at bounding box center [353, 269] width 145 height 36
click at [347, 268] on button "Next" at bounding box center [353, 269] width 145 height 36
drag, startPoint x: 347, startPoint y: 268, endPoint x: 355, endPoint y: 271, distance: 9.4
click at [347, 269] on button "Next" at bounding box center [353, 269] width 145 height 36
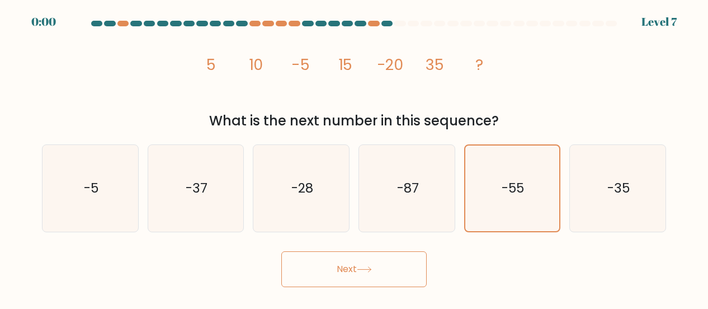
click at [355, 271] on button "Next" at bounding box center [353, 269] width 145 height 36
click at [356, 272] on div "Next" at bounding box center [353, 265] width 637 height 41
click at [354, 274] on div "Next" at bounding box center [353, 265] width 637 height 41
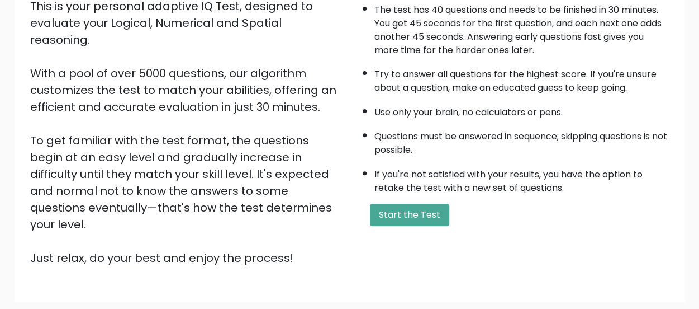
scroll to position [149, 0]
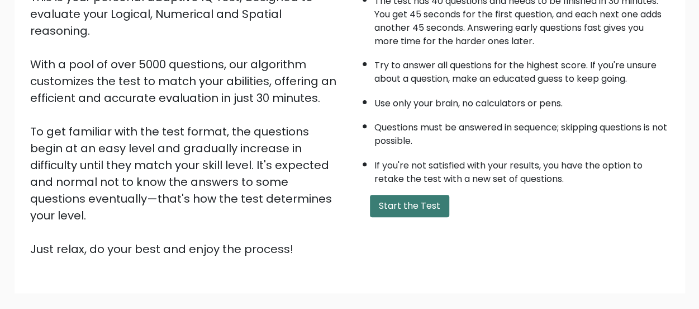
click at [416, 206] on button "Start the Test" at bounding box center [409, 205] width 79 height 22
click at [400, 200] on button "Start the Test" at bounding box center [409, 205] width 79 height 22
click at [408, 211] on button "Start the Test" at bounding box center [409, 205] width 79 height 22
click at [410, 196] on button "Start the Test" at bounding box center [409, 205] width 79 height 22
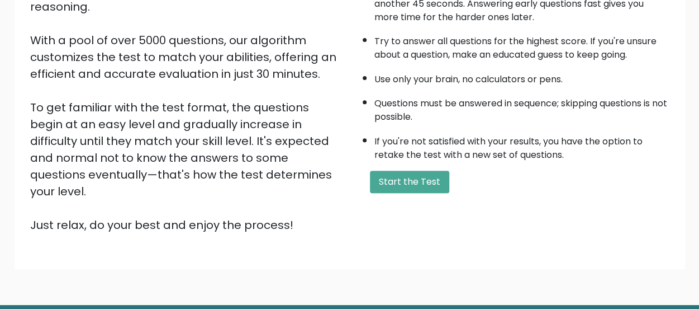
scroll to position [203, 0]
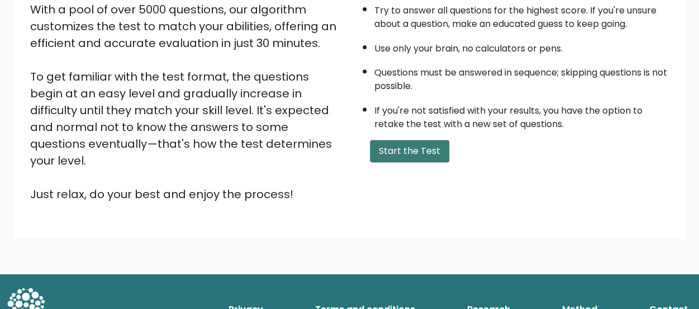
click at [421, 156] on button "Start the Test" at bounding box center [409, 151] width 79 height 22
click at [401, 153] on button "Start the Test" at bounding box center [409, 151] width 79 height 22
click at [420, 140] on button "Start the Test" at bounding box center [409, 151] width 79 height 22
click at [411, 143] on button "Start the Test" at bounding box center [409, 151] width 79 height 22
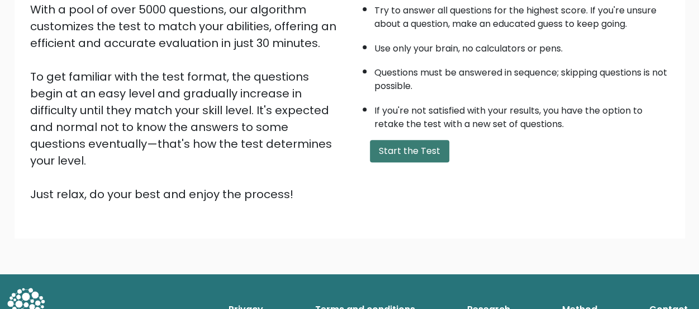
click at [423, 155] on button "Start the Test" at bounding box center [409, 151] width 79 height 22
click at [410, 151] on button "Start the Test" at bounding box center [409, 151] width 79 height 22
click at [402, 146] on button "Start the Test" at bounding box center [409, 151] width 79 height 22
click at [424, 151] on button "Start the Test" at bounding box center [409, 151] width 79 height 22
